Goal: Task Accomplishment & Management: Manage account settings

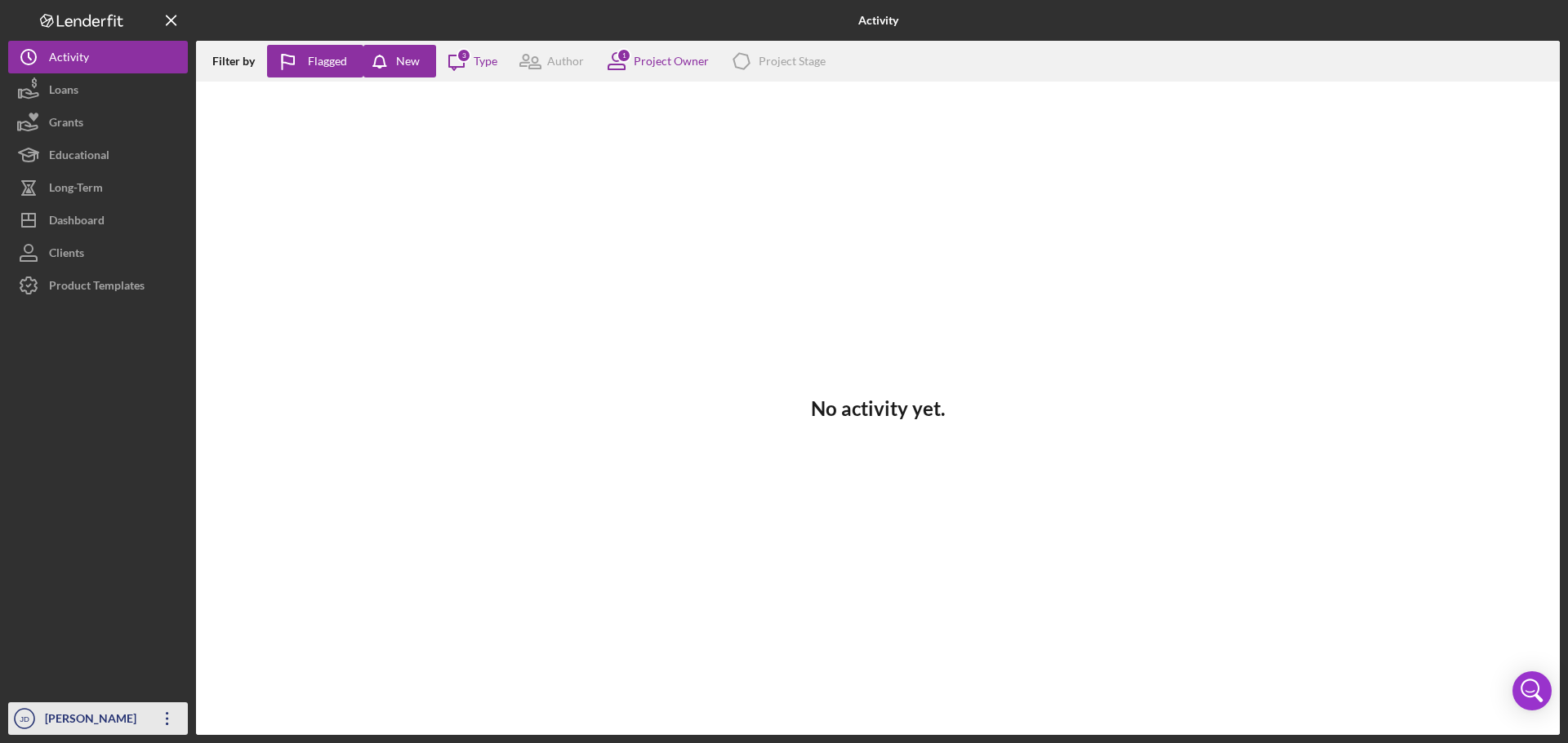
click at [172, 721] on icon "Icon/Overflow" at bounding box center [167, 719] width 41 height 40
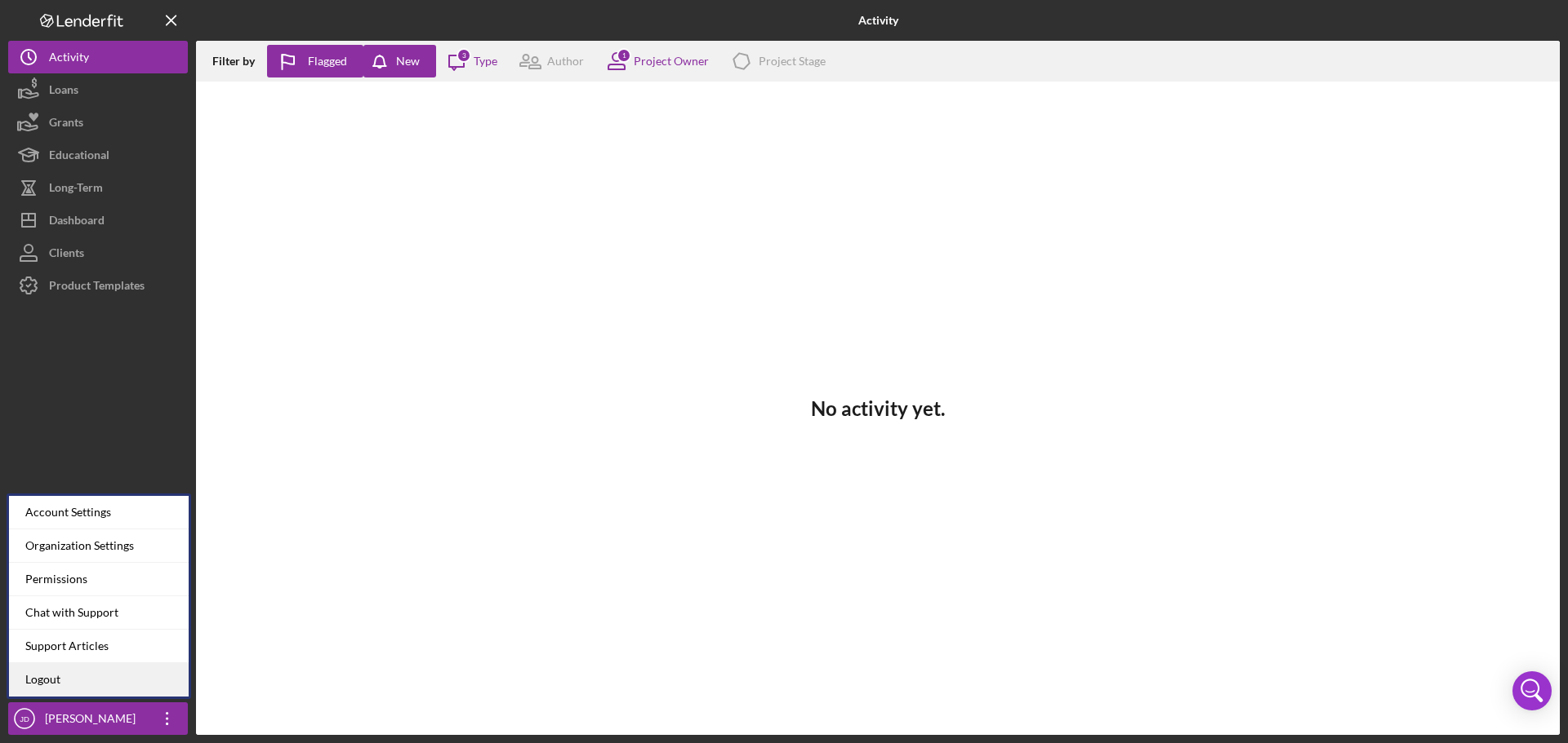
click at [87, 676] on link "Logout" at bounding box center [99, 680] width 180 height 33
